Goal: Task Accomplishment & Management: Complete application form

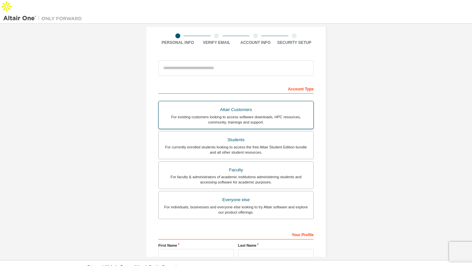
scroll to position [53, 0]
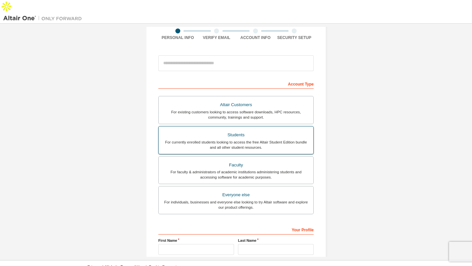
click at [288, 139] on div "For currently enrolled students looking to access the free Altair Student Editi…" at bounding box center [235, 144] width 147 height 10
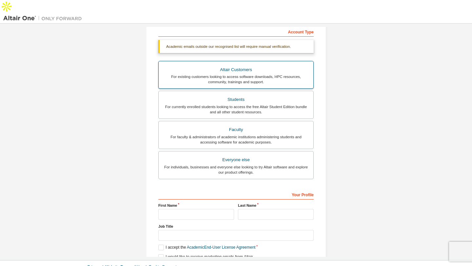
scroll to position [134, 0]
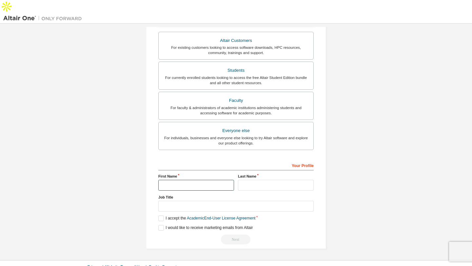
click at [214, 180] on input "text" at bounding box center [196, 185] width 76 height 11
type input "*****"
click at [269, 180] on input "text" at bounding box center [276, 185] width 76 height 11
type input "*******"
click at [232, 201] on input "text" at bounding box center [235, 206] width 155 height 11
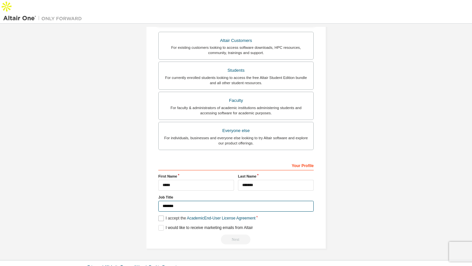
type input "*******"
click at [162, 215] on label "I accept the Academic End-User License Agreement" at bounding box center [206, 218] width 97 height 6
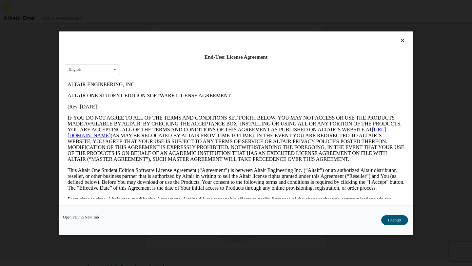
scroll to position [0, 0]
click at [394, 216] on button "I Accept" at bounding box center [394, 220] width 27 height 10
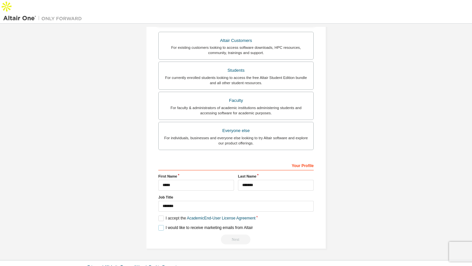
drag, startPoint x: 161, startPoint y: 212, endPoint x: 245, endPoint y: 244, distance: 89.6
click at [245, 244] on div "Create an Altair One Account For Free Trials, Licenses, Downloads, Learning & D…" at bounding box center [236, 142] width 472 height 236
click at [159, 225] on label "I would like to receive marketing emails from Altair" at bounding box center [205, 228] width 94 height 6
click at [160, 225] on label "I would like to receive marketing emails from Altair" at bounding box center [205, 228] width 94 height 6
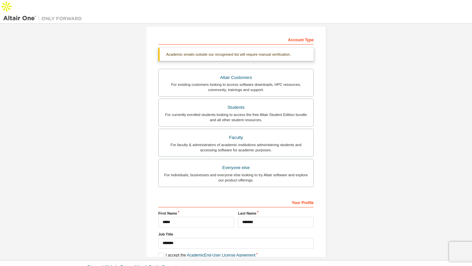
scroll to position [134, 0]
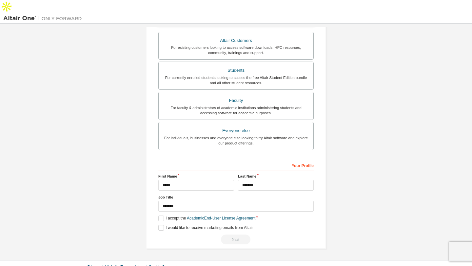
click at [234, 234] on div "Next" at bounding box center [235, 239] width 155 height 10
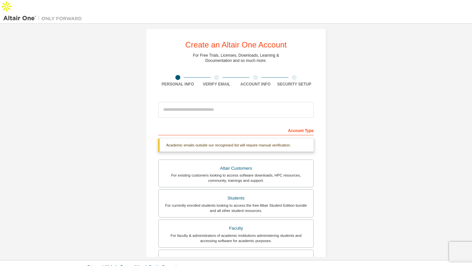
scroll to position [0, 0]
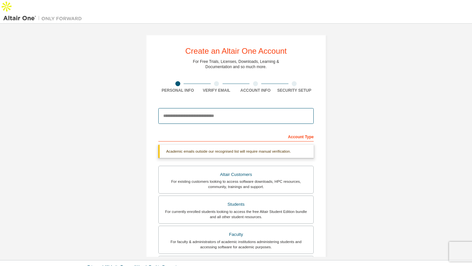
click at [239, 108] on input "email" at bounding box center [235, 116] width 155 height 16
type input "**********"
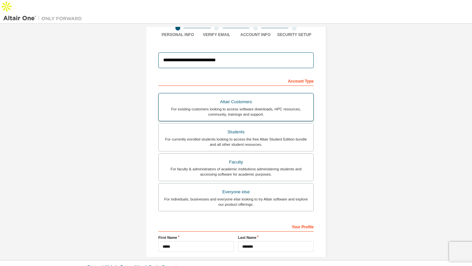
scroll to position [117, 0]
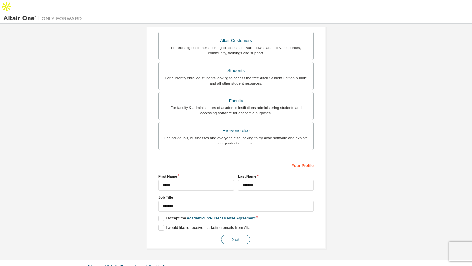
click at [231, 234] on button "Next" at bounding box center [235, 239] width 29 height 10
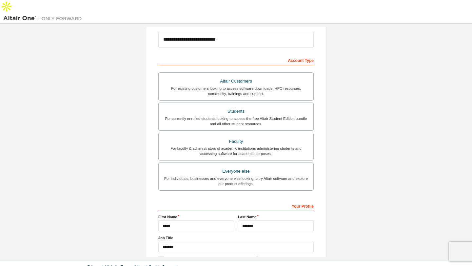
scroll to position [0, 0]
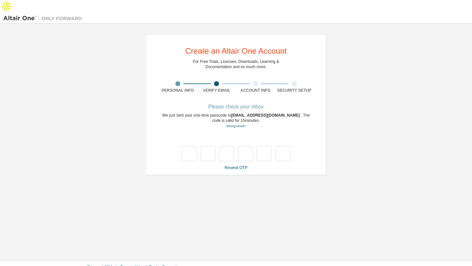
type input "*"
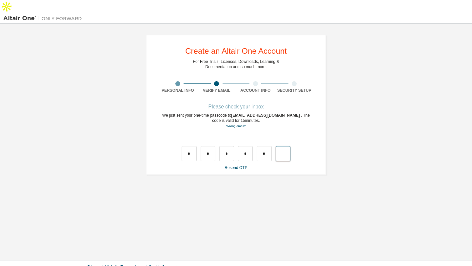
type input "*"
